Goal: Task Accomplishment & Management: Complete application form

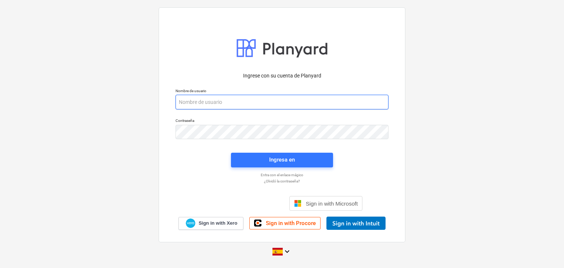
paste input "legal2+catiland@catilandpanama.com"
type input "legal2+catiland@catilandpanama.com"
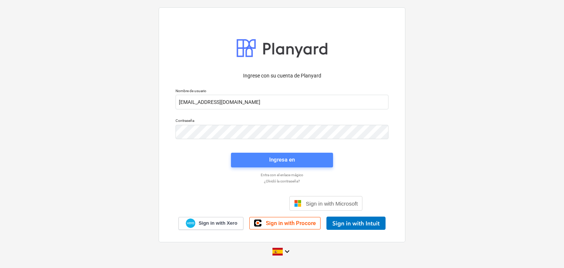
click at [260, 165] on button "Ingresa en" at bounding box center [282, 160] width 102 height 15
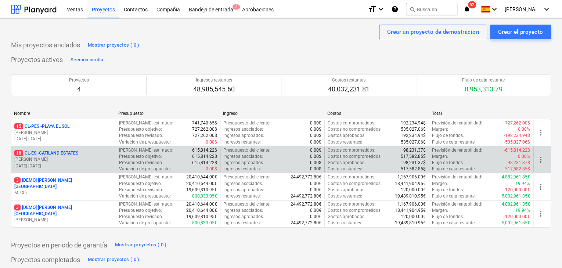
click at [64, 157] on p "C. Perez" at bounding box center [63, 159] width 98 height 6
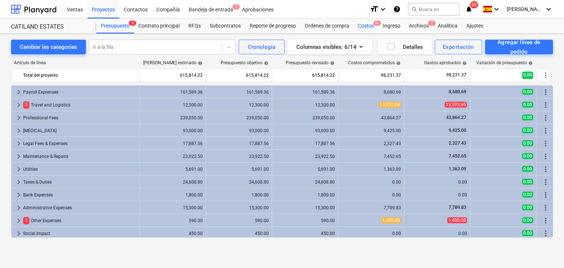
click at [370, 25] on div "Costos 9+" at bounding box center [366, 26] width 25 height 15
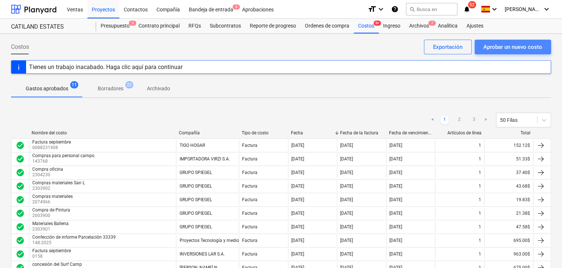
click at [489, 49] on div "Aprobar un nuevo costo" at bounding box center [512, 47] width 59 height 10
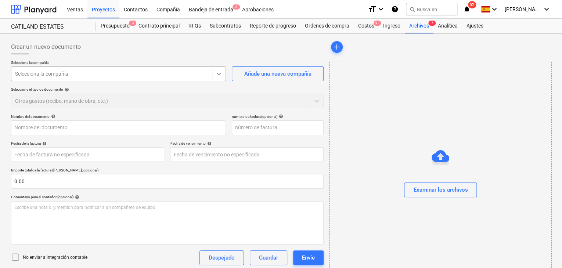
click at [220, 77] on icon at bounding box center [218, 73] width 7 height 7
click at [112, 69] on div "Selecciona la compañía" at bounding box center [111, 74] width 200 height 10
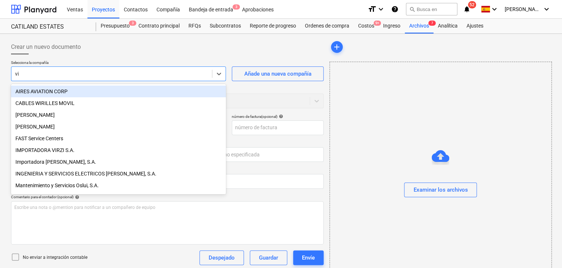
type input "viv"
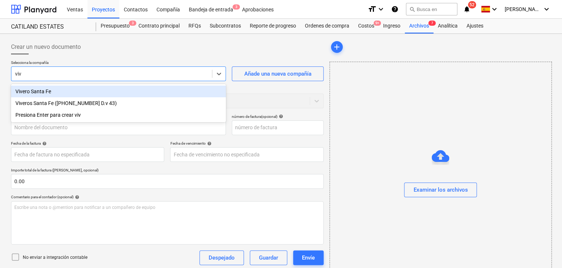
click at [40, 91] on div "Vivero Santa Fe" at bounding box center [118, 92] width 215 height 12
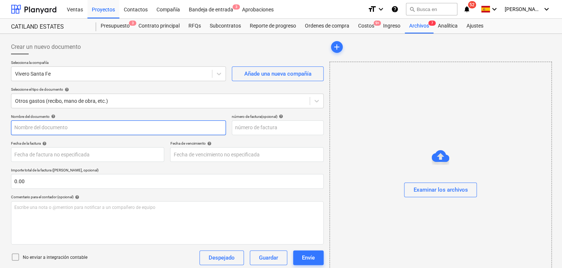
click at [91, 129] on input "text" at bounding box center [118, 127] width 215 height 15
type input "p"
type input "Puerta del Surf Camp"
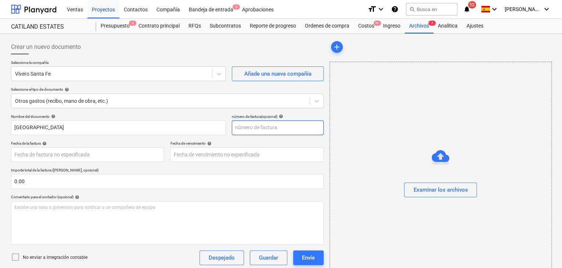
click at [244, 130] on input "text" at bounding box center [278, 127] width 92 height 15
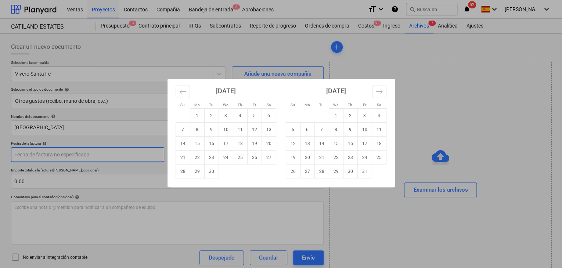
click at [96, 156] on body "Ventas Proyectos Contactos Compañía Bandeja de entrada 3 Aprobaciones format_si…" at bounding box center [281, 134] width 562 height 268
click at [197, 143] on td "15" at bounding box center [197, 144] width 14 height 14
type input "15 Sep 2025"
click at [220, 152] on body "Ventas Proyectos Contactos Compañía Bandeja de entrada 3 Aprobaciones format_si…" at bounding box center [281, 134] width 562 height 268
click at [199, 141] on td "15" at bounding box center [197, 144] width 14 height 14
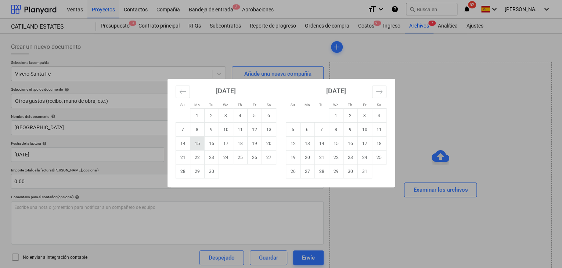
type input "15 Sep 2025"
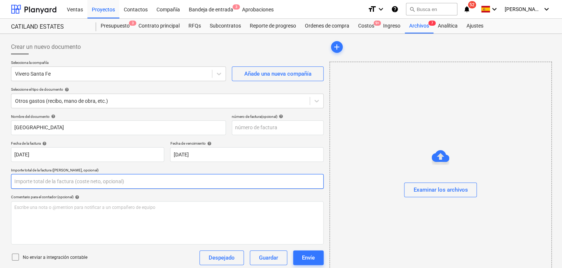
click at [91, 182] on input "text" at bounding box center [167, 181] width 312 height 15
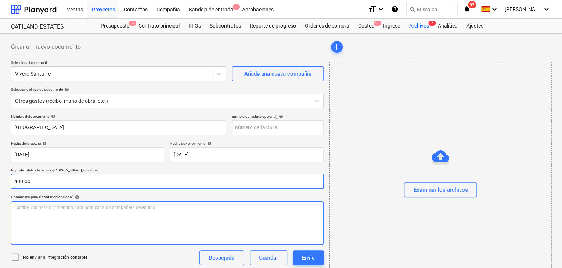
type input "400.00"
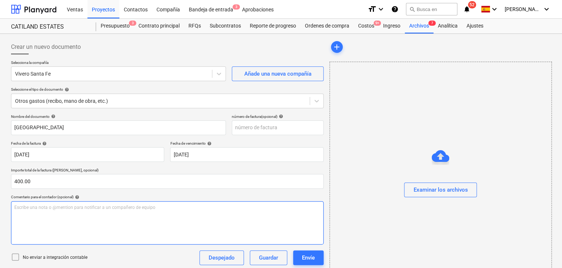
click at [43, 210] on div "Escribe una nota o @mention para notificar a un compañero de equipo ﻿" at bounding box center [167, 222] width 312 height 43
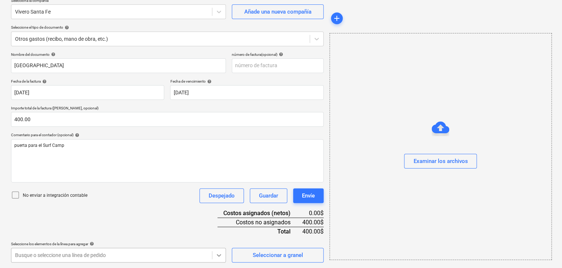
scroll to position [171, 0]
click at [219, 206] on body "Ventas Proyectos Contactos Compañía Bandeja de entrada 3 Aprobaciones format_si…" at bounding box center [281, 72] width 562 height 268
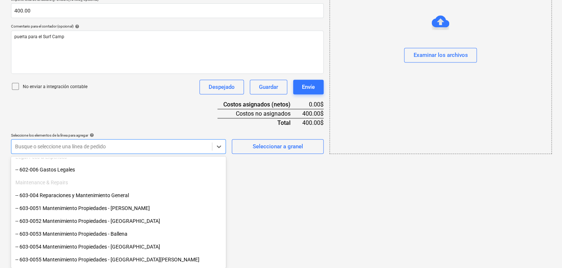
scroll to position [257, 0]
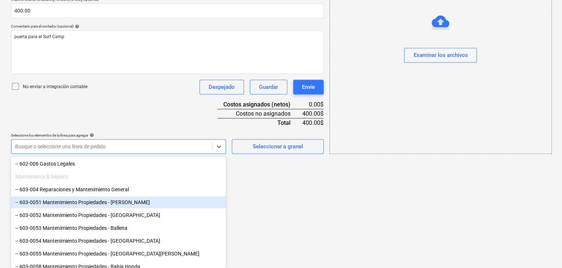
click at [134, 201] on div "-- 603-0051 Mantenimiento Propiedades - Catalina" at bounding box center [118, 202] width 215 height 12
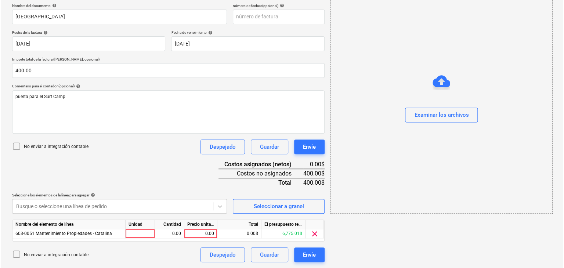
scroll to position [110, 0]
click at [263, 157] on html "Ventas Proyectos Contactos Compañía Bandeja de entrada 3 Aprobaciones format_si…" at bounding box center [281, 24] width 562 height 268
click at [137, 237] on div at bounding box center [138, 233] width 29 height 9
type input "1"
click at [161, 229] on div "0.00" at bounding box center [168, 233] width 23 height 9
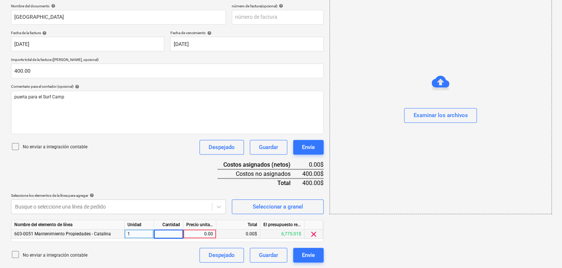
type input "1"
click at [193, 231] on div "0.00" at bounding box center [199, 233] width 27 height 9
type input "400"
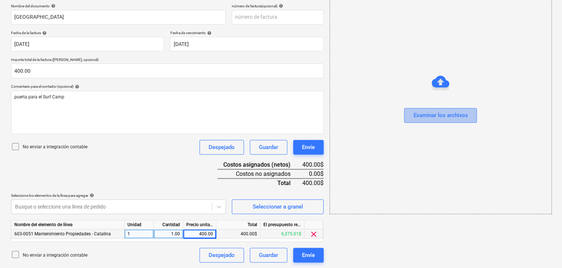
click at [441, 119] on div "Examinar los archivos" at bounding box center [440, 115] width 54 height 10
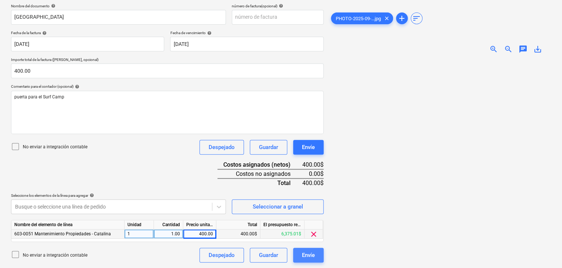
click at [318, 257] on button "Envíe" at bounding box center [308, 255] width 30 height 15
